Goal: Transaction & Acquisition: Purchase product/service

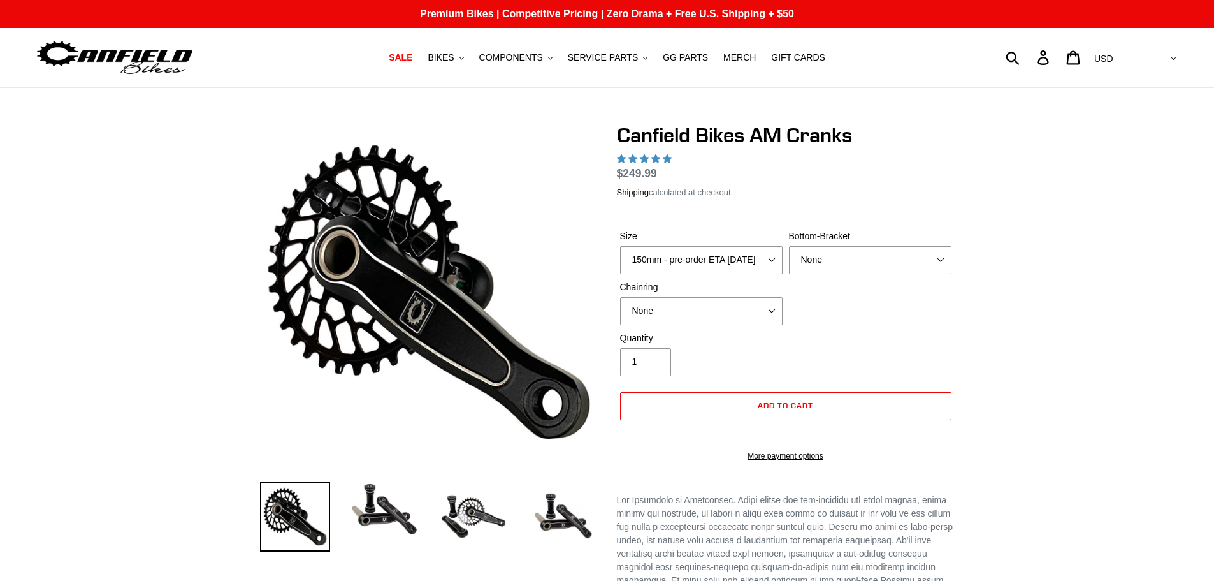
select select "highest-rating"
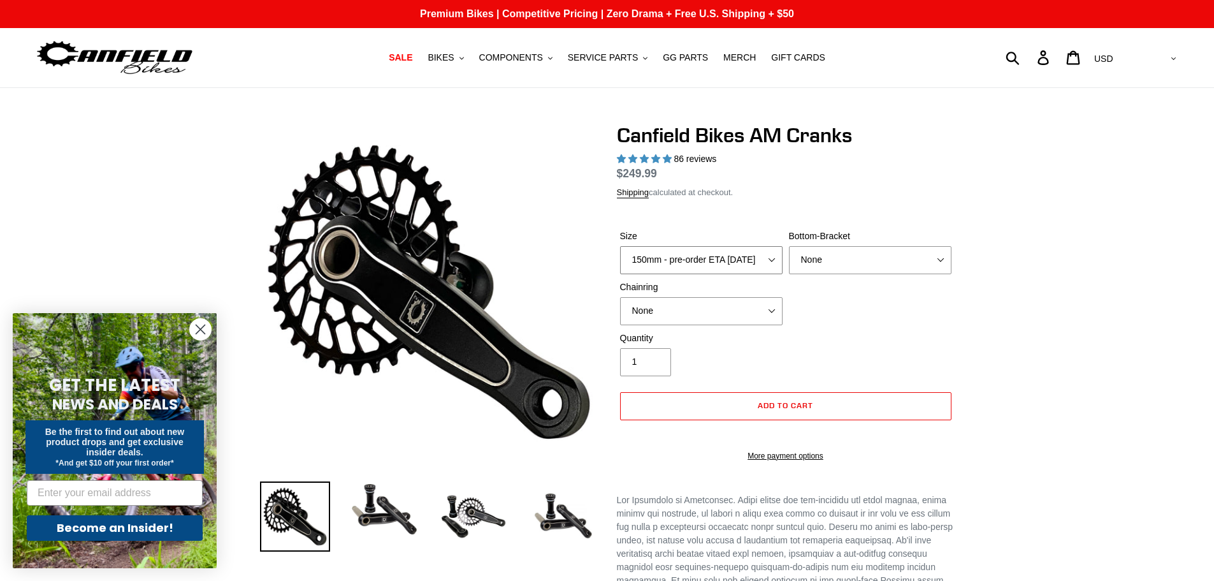
click at [753, 259] on select "150mm - pre-order ETA [DATE] 155mm - pre-order ETA [DATE] 160mm - pre-order ETA…" at bounding box center [701, 260] width 163 height 28
select select "155mm - pre-order ETA [DATE]"
click at [620, 246] on select "150mm - pre-order ETA [DATE] 155mm - pre-order ETA [DATE] 160mm - pre-order ETA…" at bounding box center [701, 260] width 163 height 28
click at [884, 266] on select "None BSA Threaded 68/73mm Press Fit PF92" at bounding box center [870, 260] width 163 height 28
click at [789, 246] on select "None BSA Threaded 68/73mm Press Fit PF92" at bounding box center [870, 260] width 163 height 28
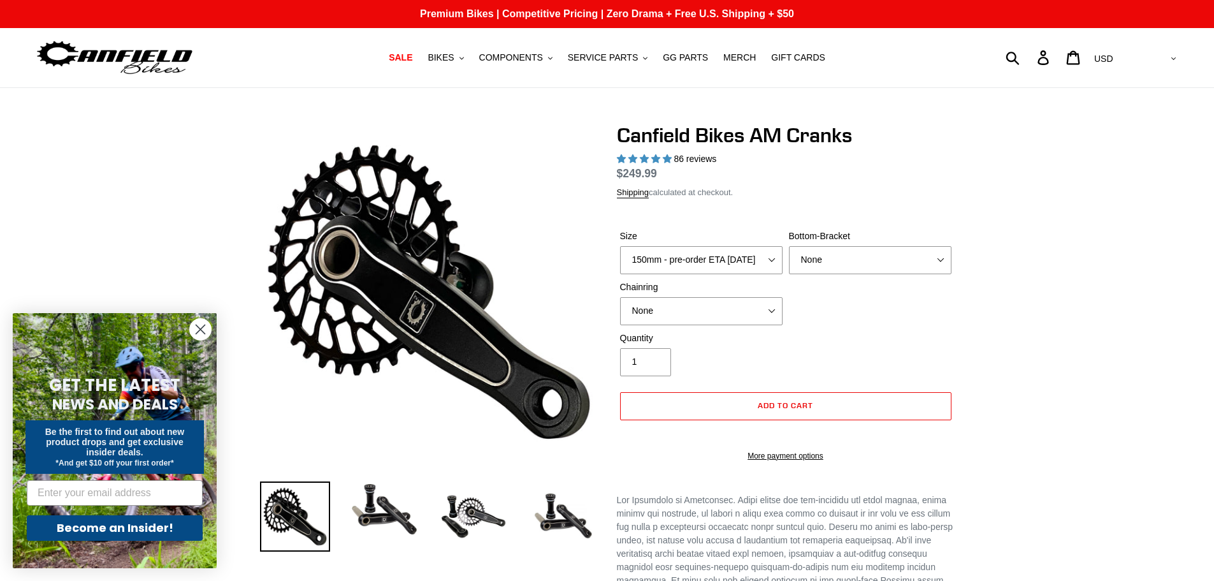
click at [690, 324] on div "Size 150mm - pre-order ETA [DATE] 155mm - pre-order ETA [DATE] 160mm - pre-orde…" at bounding box center [786, 280] width 338 height 102
click at [702, 316] on select "None 30t Round (Boost 148) 30t Oval (Boost 148) 32t Round (Boost 148) 32t Oval …" at bounding box center [701, 311] width 163 height 28
select select "32t Round (Boost 148)"
click at [620, 297] on select "None 30t Round (Boost 148) 30t Oval (Boost 148) 32t Round (Boost 148) 32t Oval …" at bounding box center [701, 311] width 163 height 28
